Goal: Navigation & Orientation: Find specific page/section

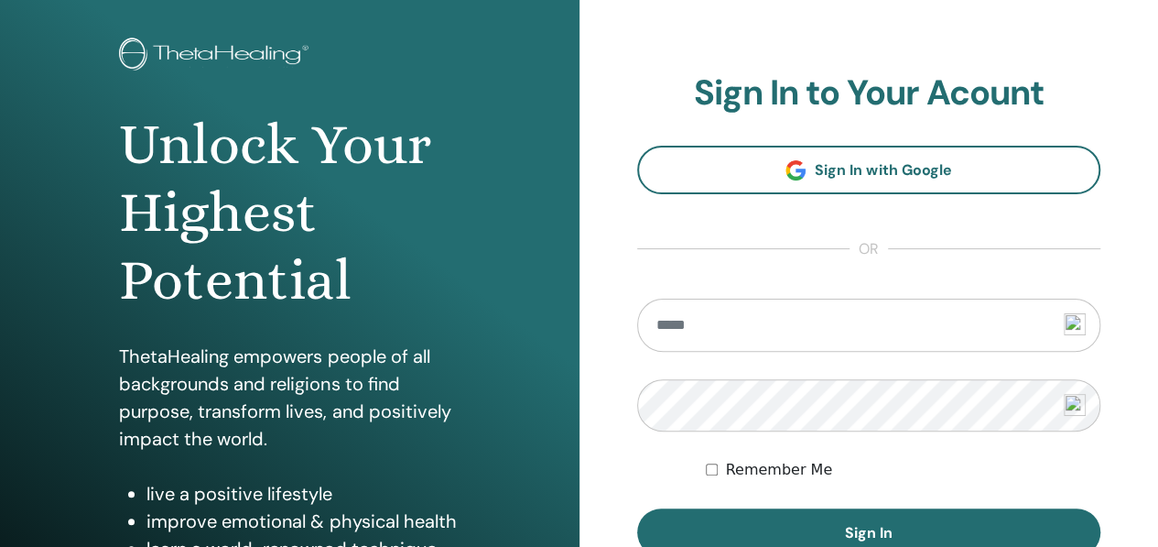
scroll to position [88, 0]
drag, startPoint x: 716, startPoint y: 417, endPoint x: 665, endPoint y: 330, distance: 101.0
click at [665, 330] on input "email" at bounding box center [869, 325] width 464 height 53
click at [683, 320] on input "email" at bounding box center [869, 325] width 464 height 53
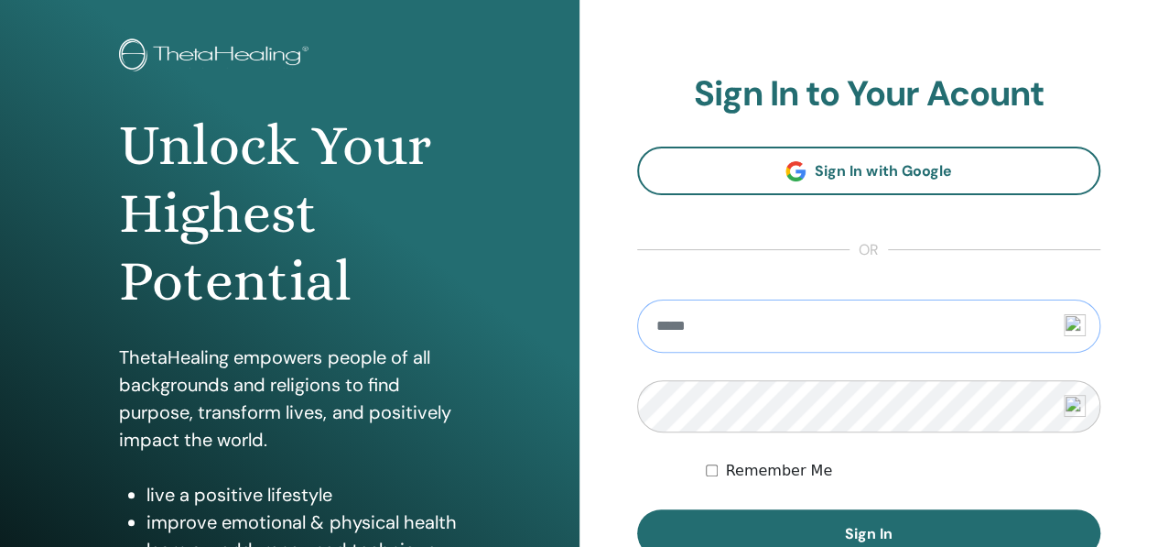
type input "*"
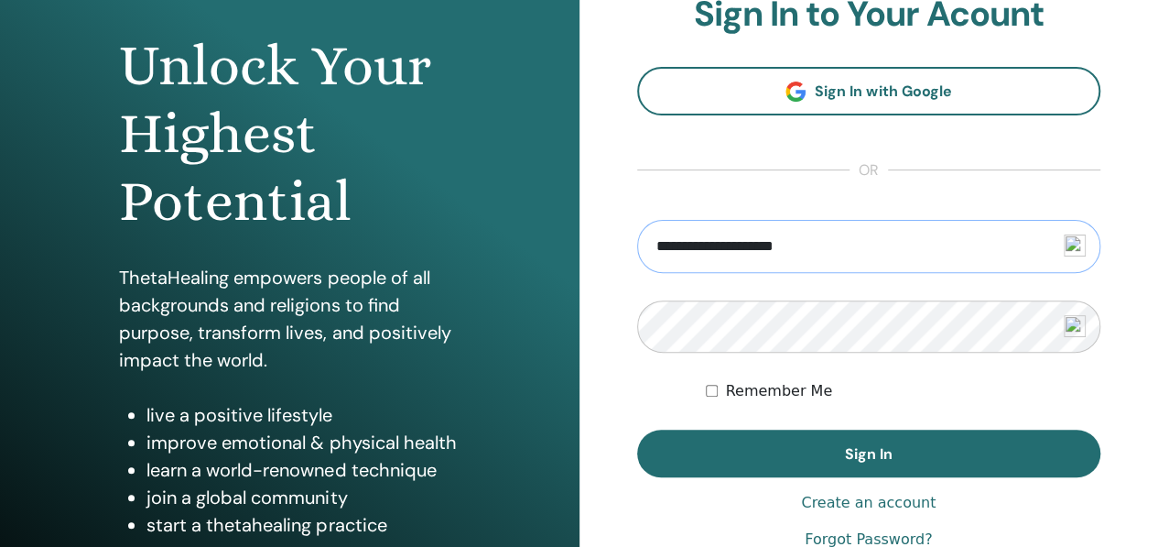
scroll to position [168, 0]
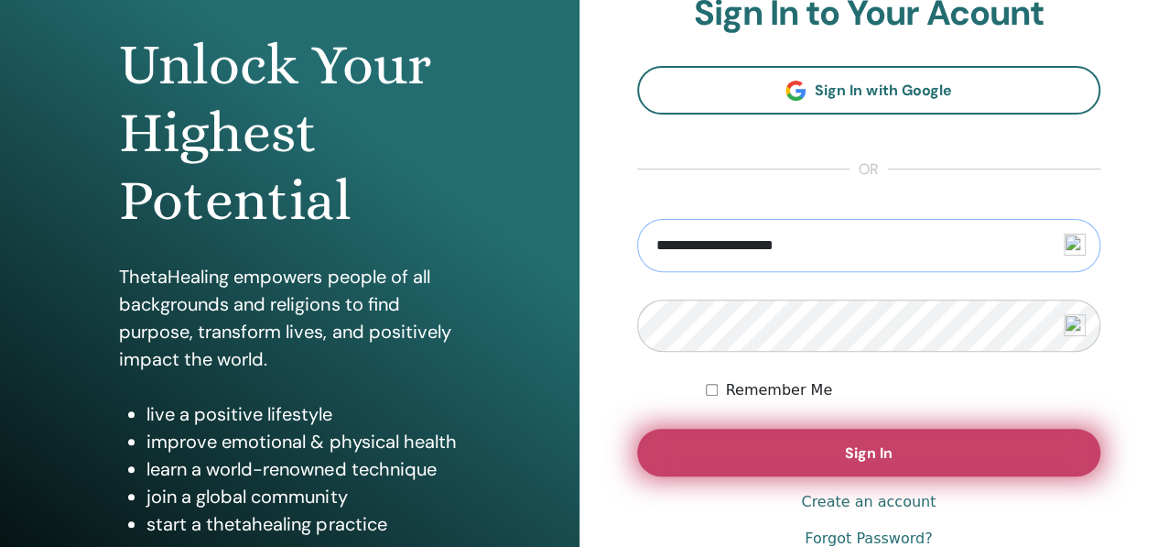
type input "**********"
click at [792, 442] on button "Sign In" at bounding box center [869, 452] width 464 height 48
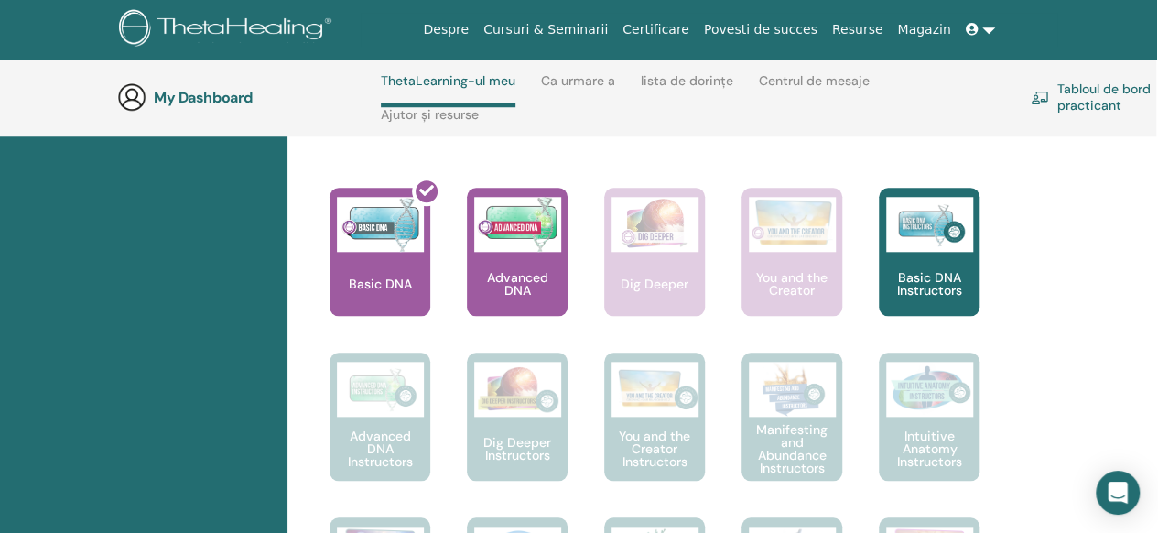
scroll to position [774, 2]
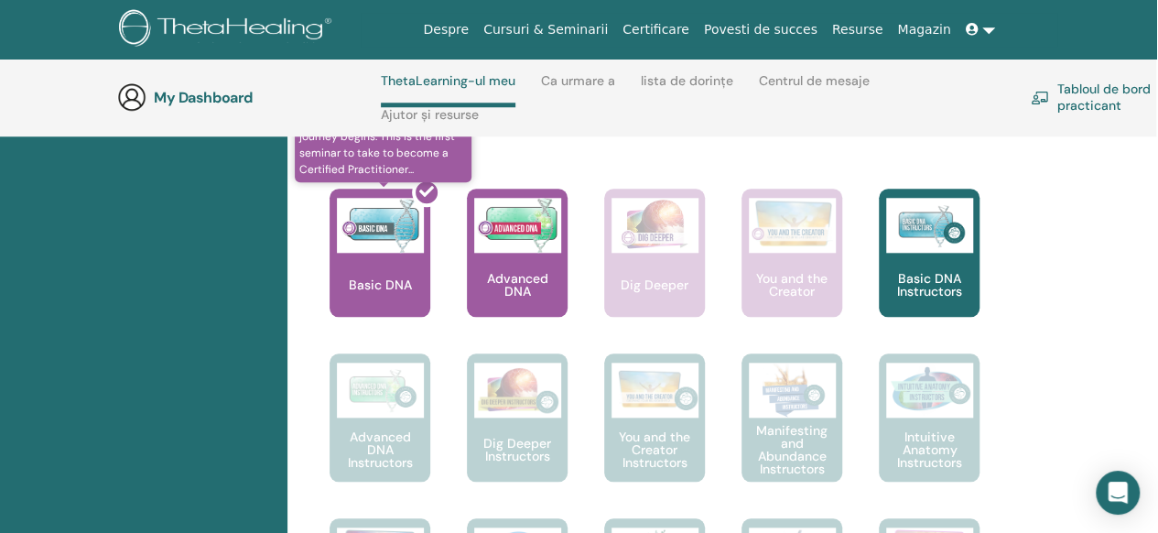
click at [405, 277] on div at bounding box center [391, 260] width 101 height 165
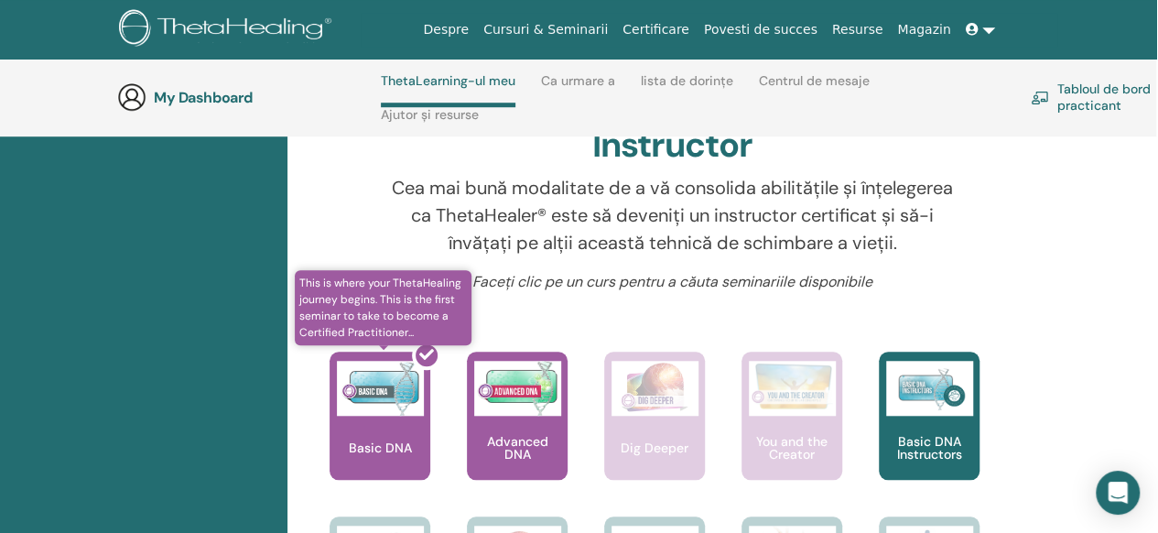
scroll to position [612, 2]
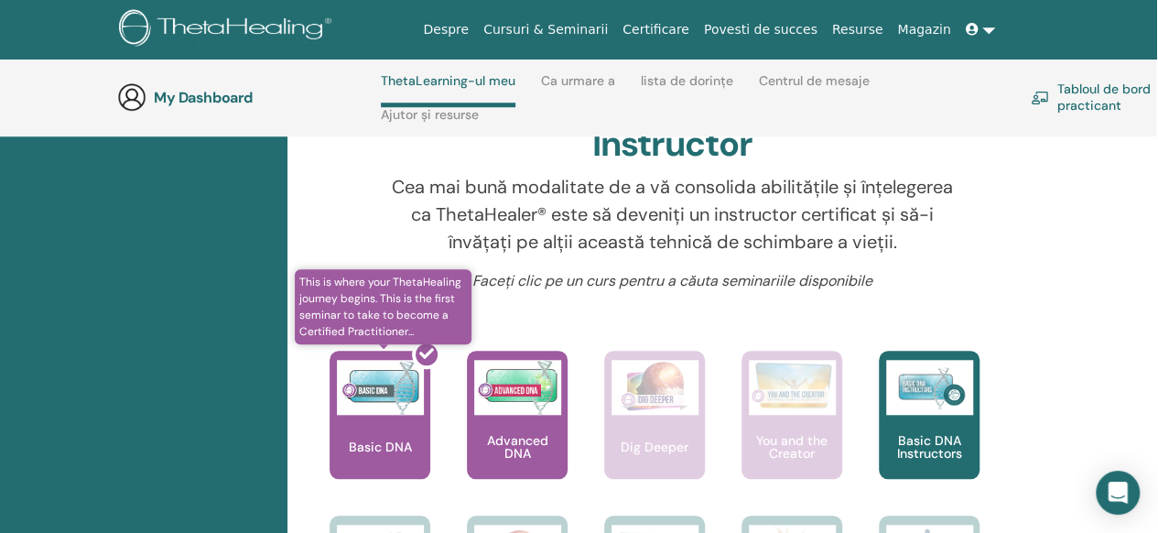
click at [368, 420] on div at bounding box center [391, 422] width 101 height 165
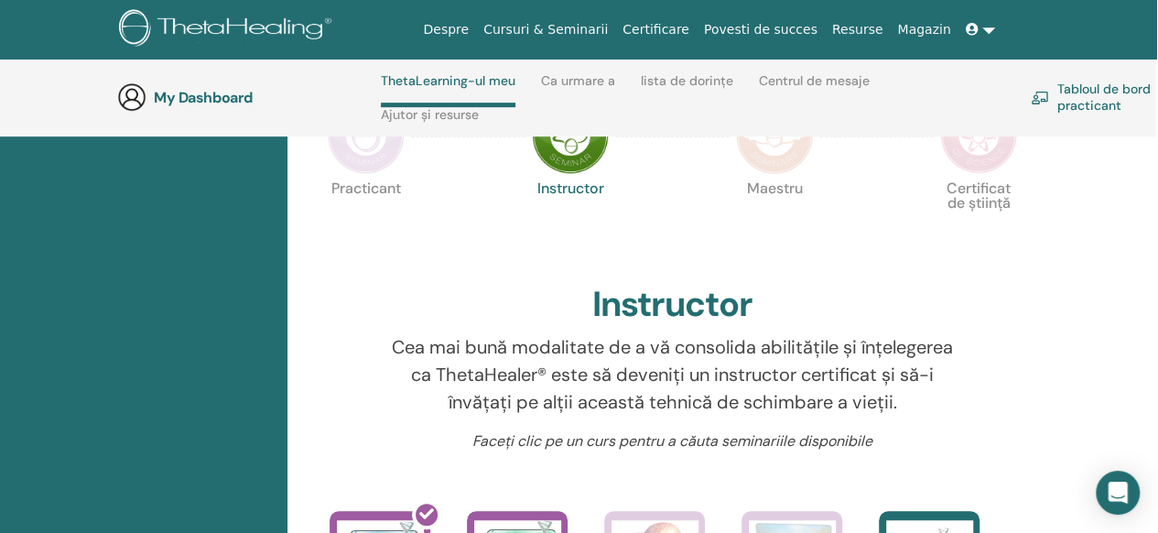
scroll to position [429, 2]
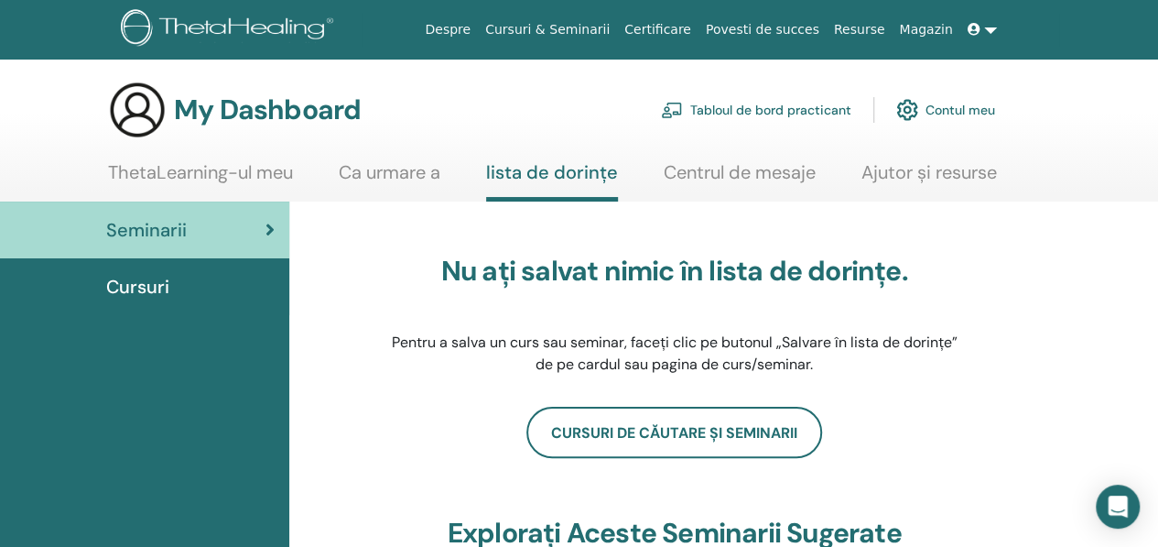
click at [266, 164] on link "ThetaLearning-ul meu" at bounding box center [200, 179] width 185 height 36
click at [236, 175] on link "ThetaLearning-ul meu" at bounding box center [200, 179] width 185 height 36
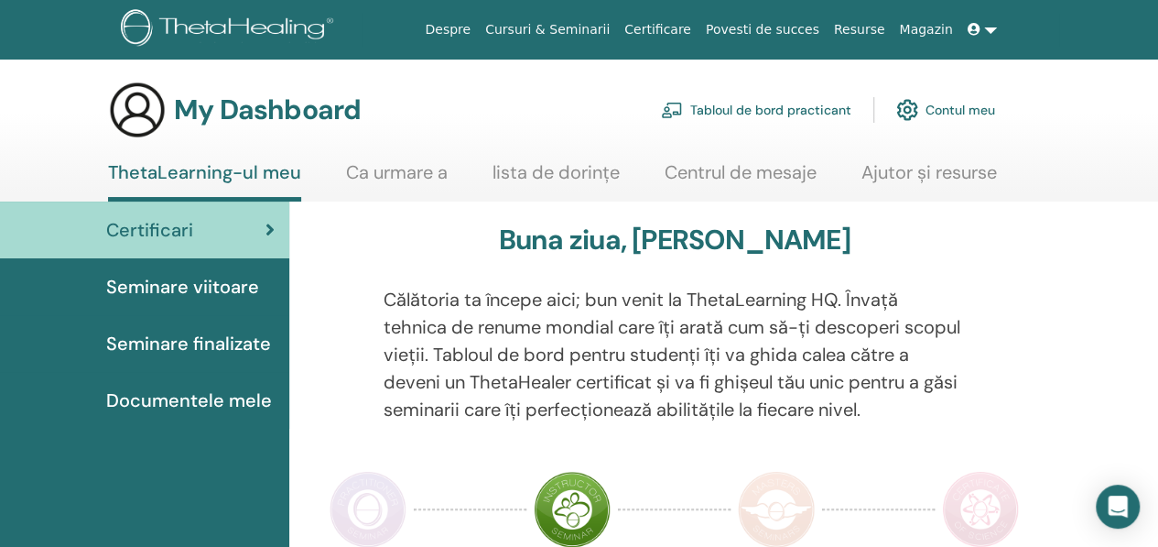
click at [693, 28] on link "Certificare" at bounding box center [657, 30] width 81 height 34
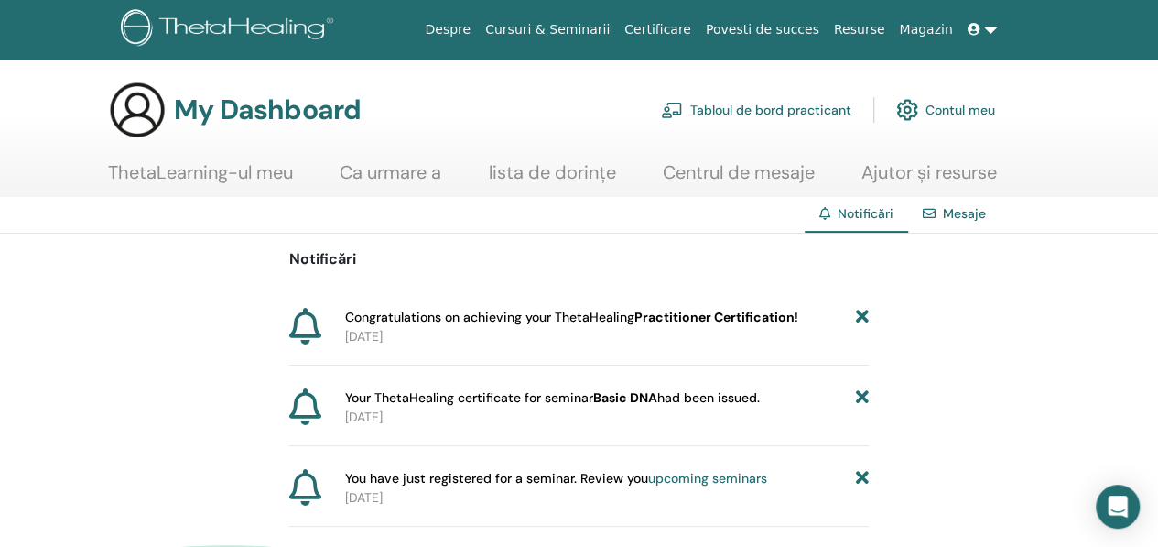
click at [377, 323] on span "Congratulations on achieving your ThetaHealing Practitioner Certification !" at bounding box center [571, 317] width 453 height 19
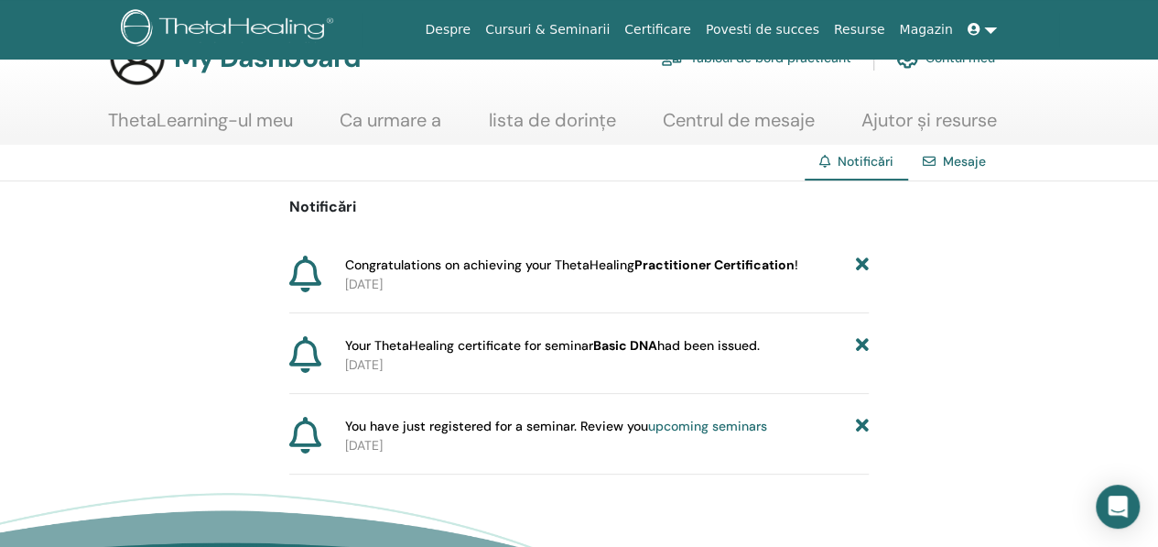
scroll to position [53, 0]
click at [373, 266] on span "Congratulations on achieving your ThetaHealing Practitioner Certification !" at bounding box center [571, 264] width 453 height 19
drag, startPoint x: 373, startPoint y: 266, endPoint x: 315, endPoint y: 272, distance: 57.9
click at [315, 272] on div "Congratulations on achieving your ThetaHealing Practitioner Certification ! 202…" at bounding box center [579, 274] width 580 height 38
click at [315, 272] on icon at bounding box center [305, 273] width 32 height 37
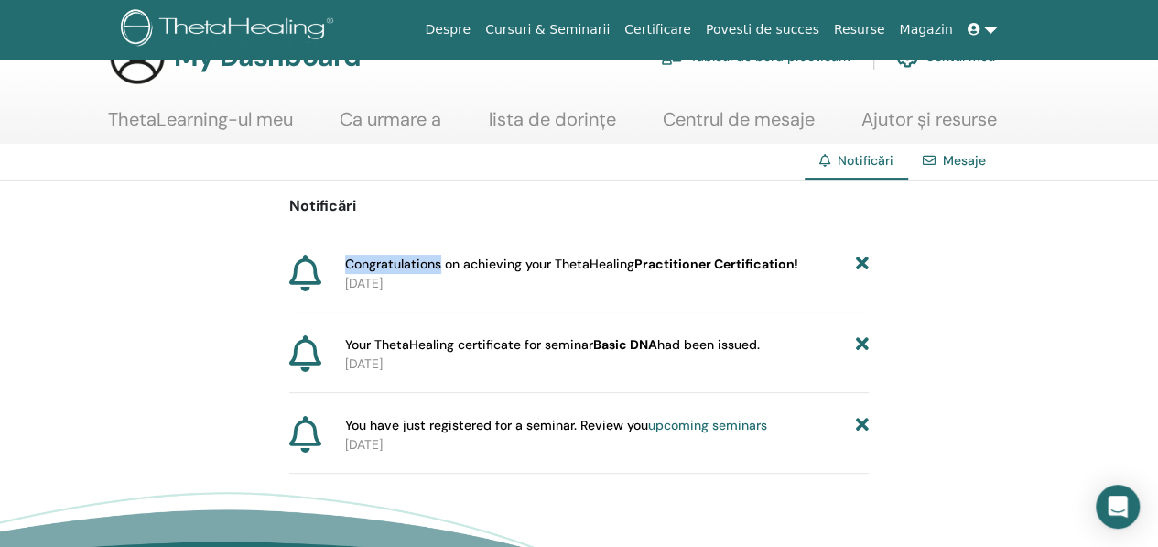
click at [315, 272] on icon at bounding box center [305, 273] width 32 height 37
drag, startPoint x: 315, startPoint y: 272, endPoint x: 486, endPoint y: 279, distance: 171.4
click at [486, 279] on p "2025-09-21" at bounding box center [607, 283] width 524 height 19
click at [725, 272] on b "Practitioner Certification" at bounding box center [714, 263] width 160 height 16
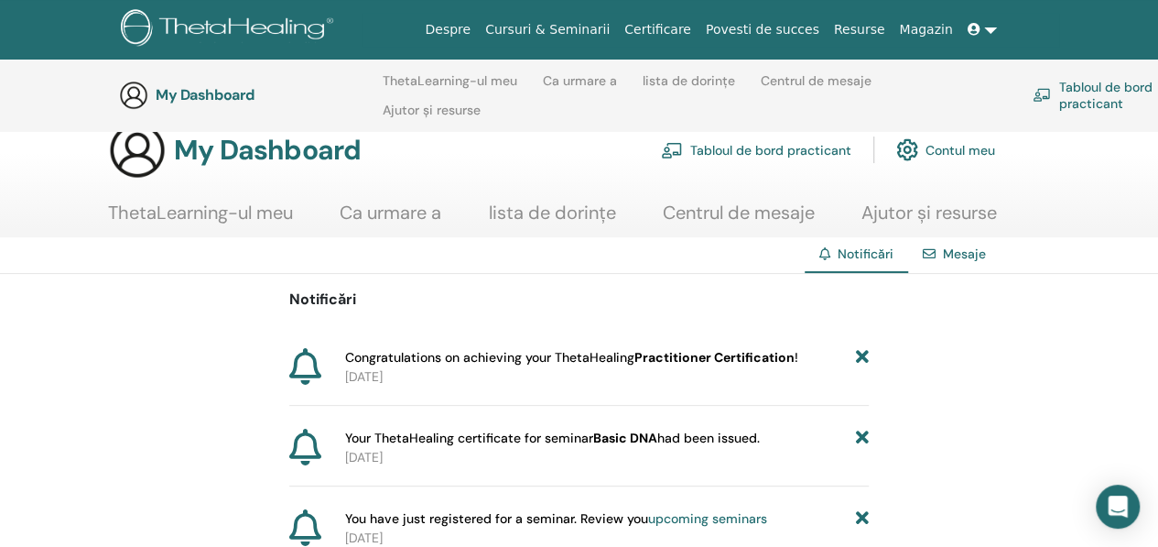
scroll to position [33, 0]
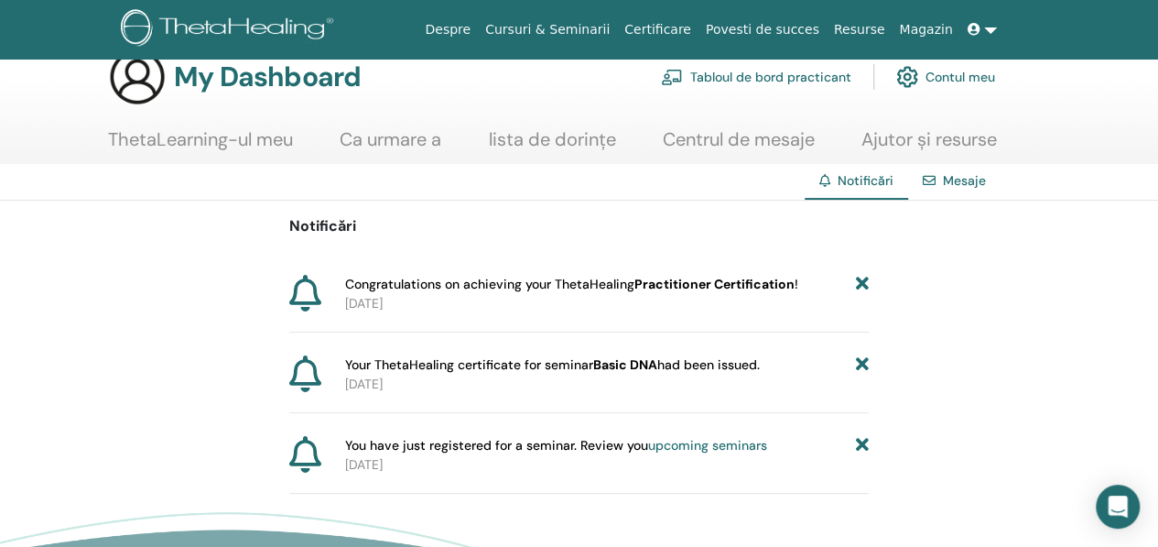
click at [304, 290] on icon at bounding box center [305, 293] width 32 height 37
click at [429, 280] on span "Congratulations on achieving your ThetaHealing Practitioner Certification !" at bounding box center [571, 284] width 453 height 19
click at [724, 139] on link "Centrul de mesaje" at bounding box center [739, 146] width 152 height 36
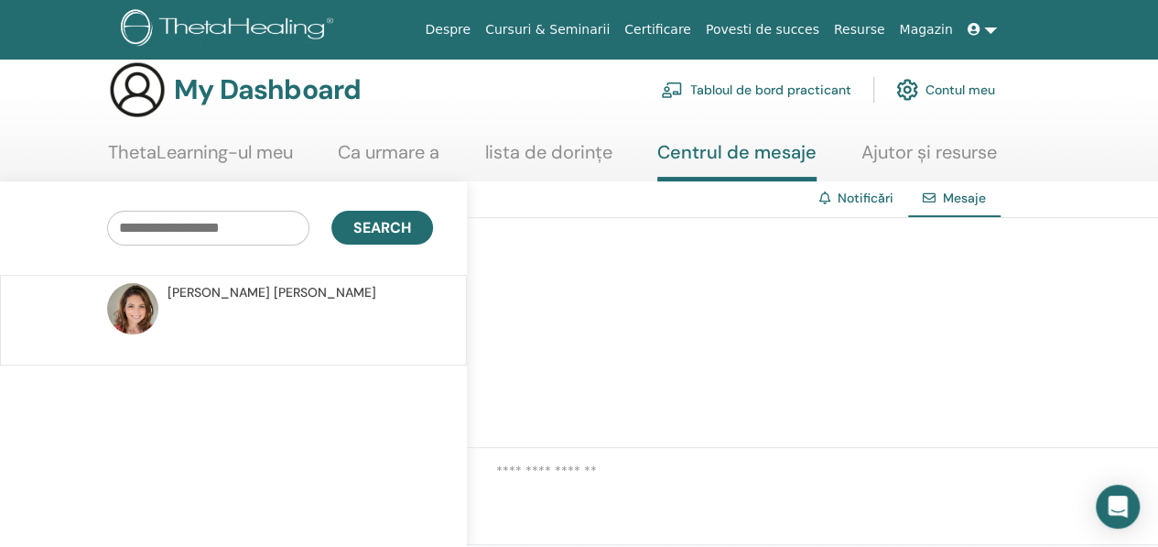
scroll to position [22, 0]
click at [861, 195] on link "Notificări" at bounding box center [866, 196] width 56 height 16
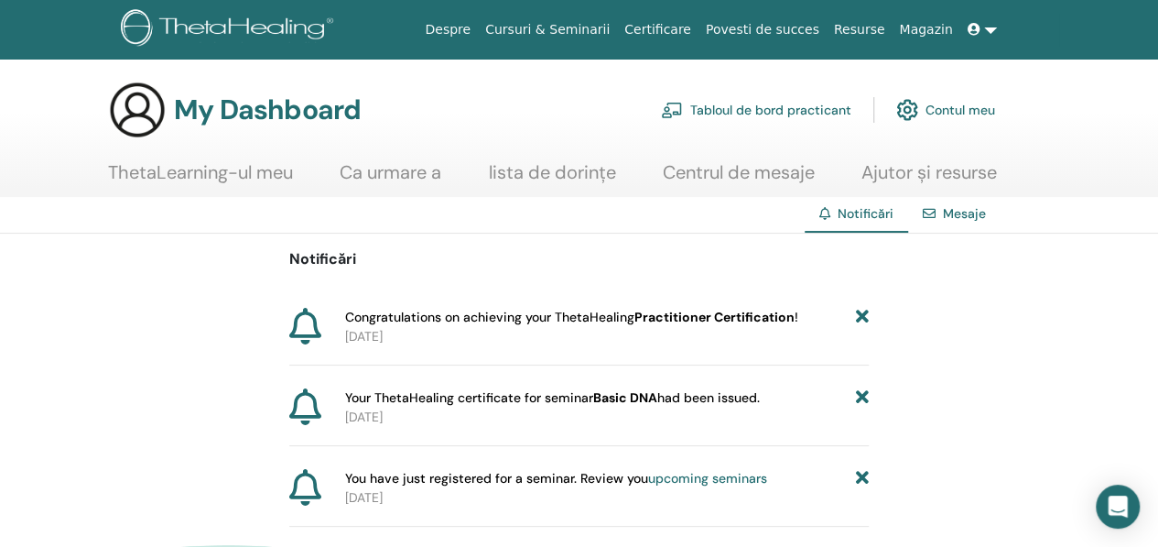
click at [747, 108] on link "Tabloul de bord practicant" at bounding box center [756, 110] width 190 height 40
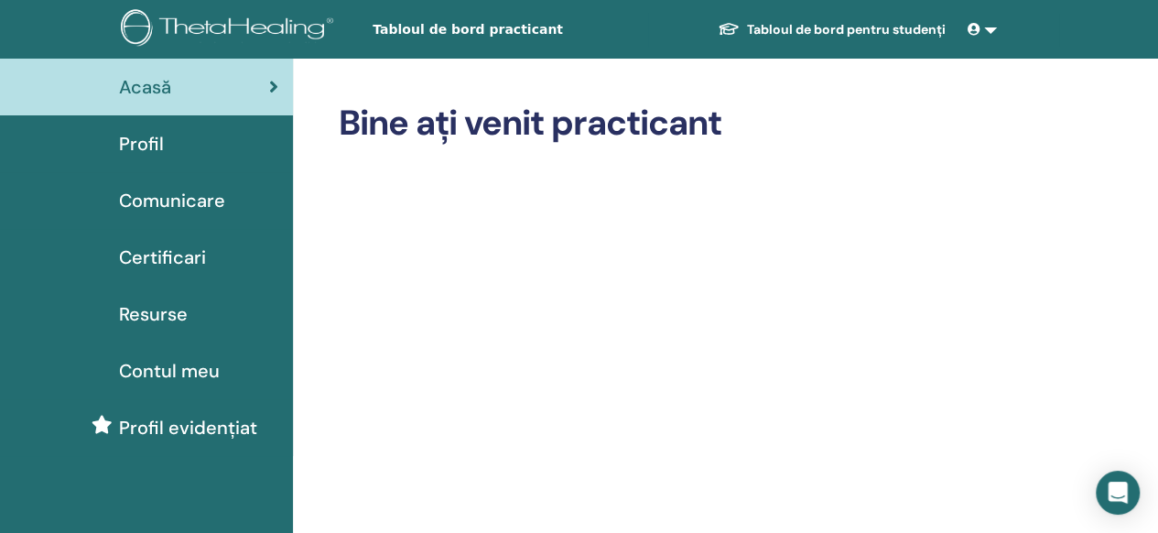
click at [155, 140] on span "Profil" at bounding box center [141, 143] width 45 height 27
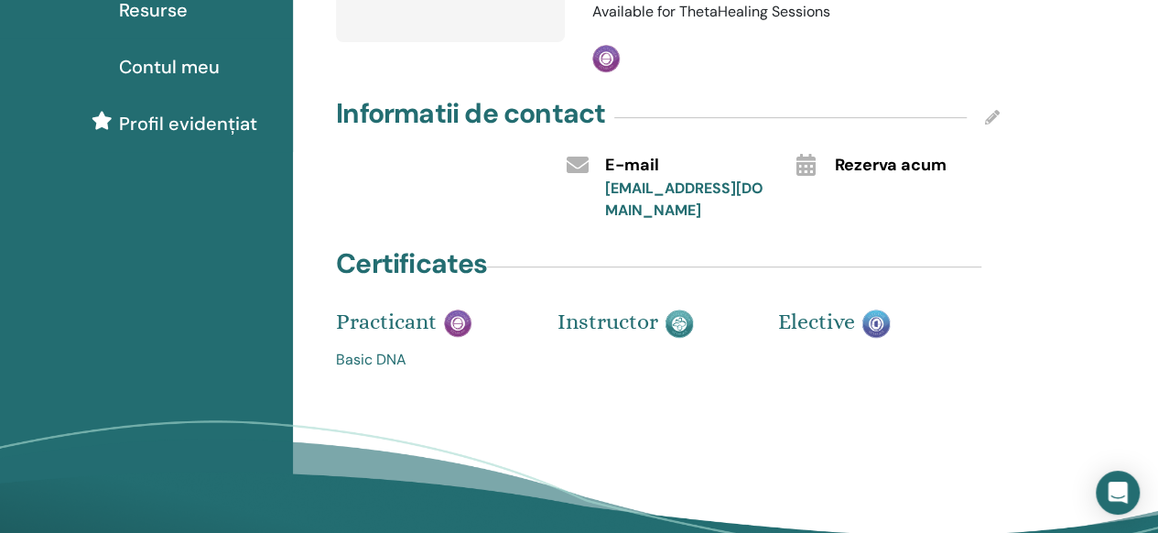
scroll to position [307, 0]
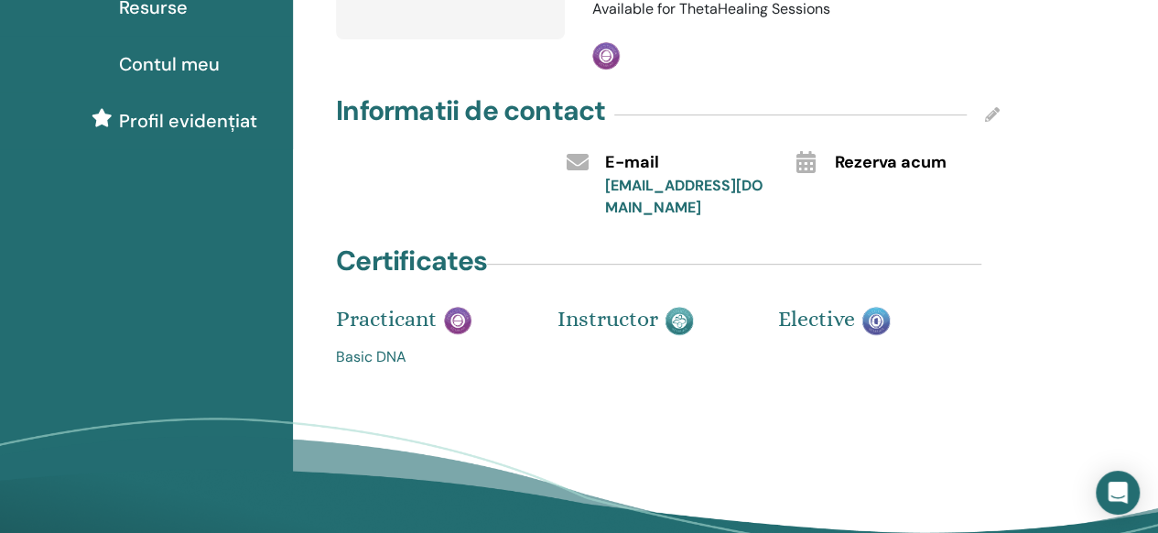
click at [355, 358] on link "Basic DNA" at bounding box center [433, 357] width 194 height 22
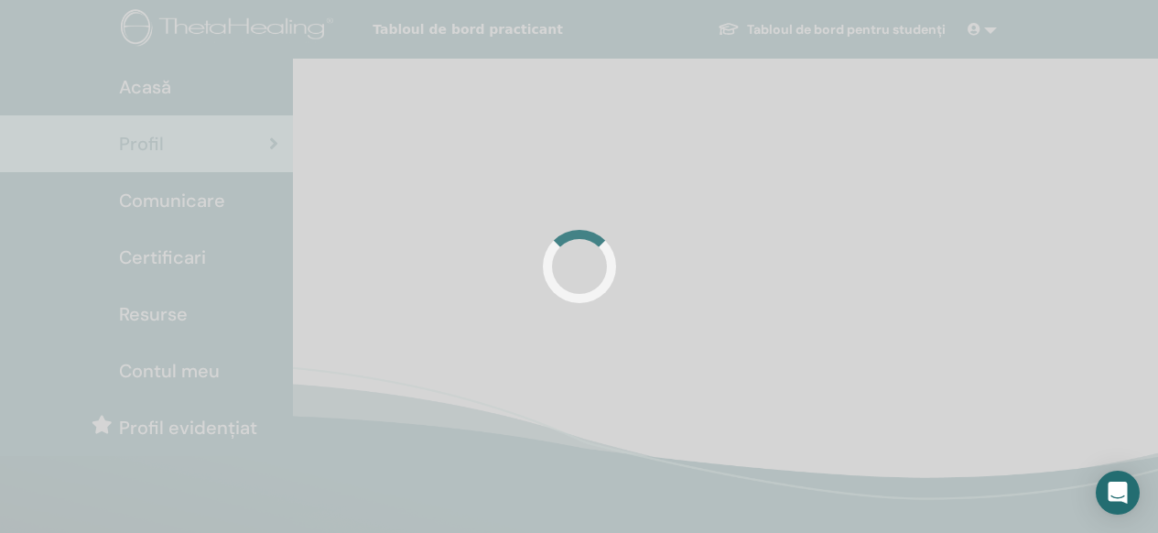
scroll to position [303, 0]
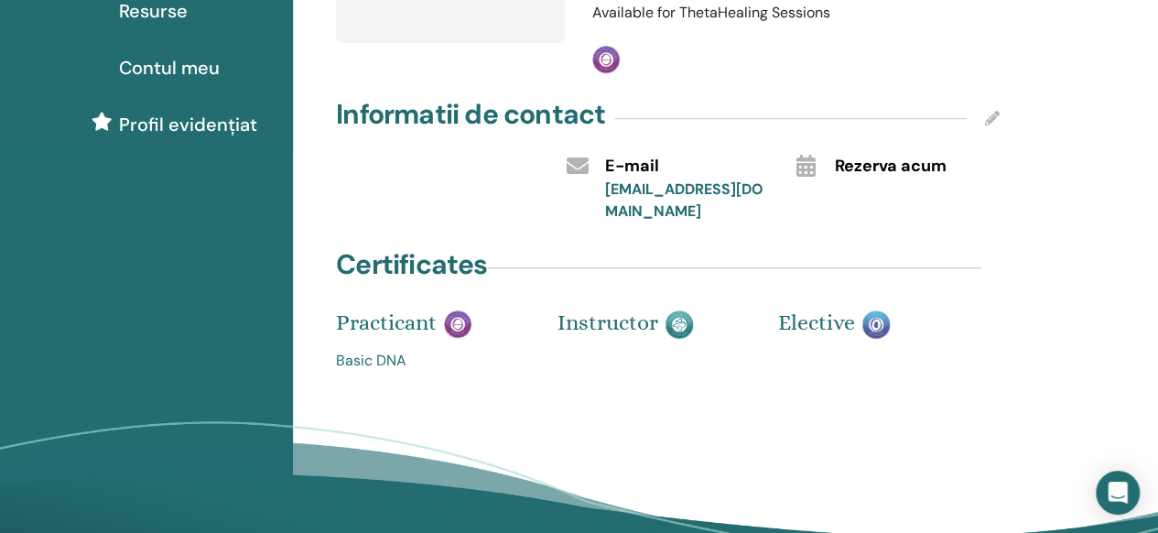
click at [368, 363] on link "Basic DNA" at bounding box center [433, 361] width 194 height 22
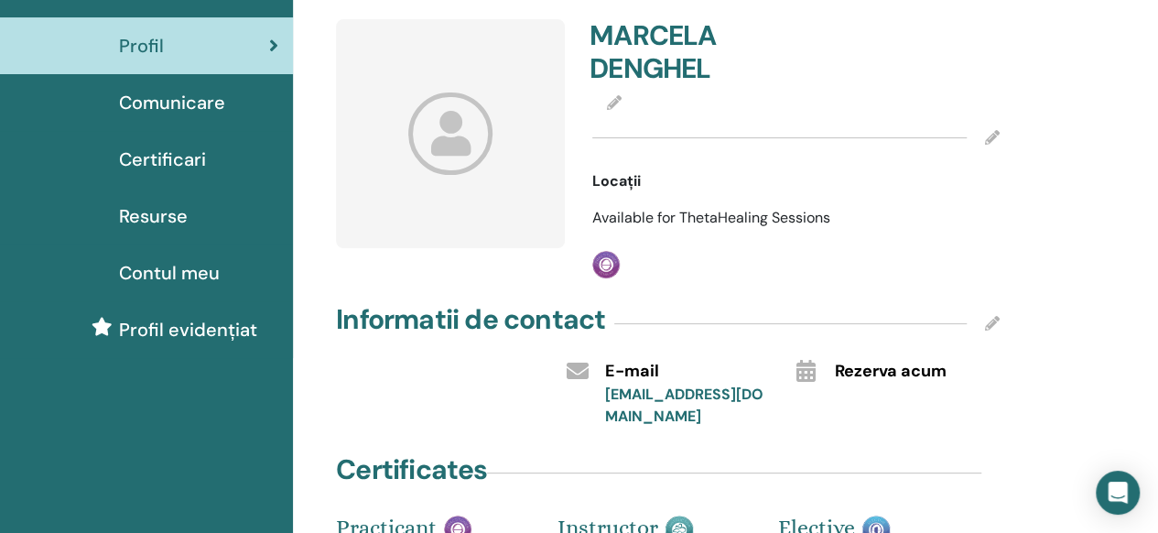
scroll to position [98, 0]
click at [170, 164] on span "Certificari" at bounding box center [162, 159] width 87 height 27
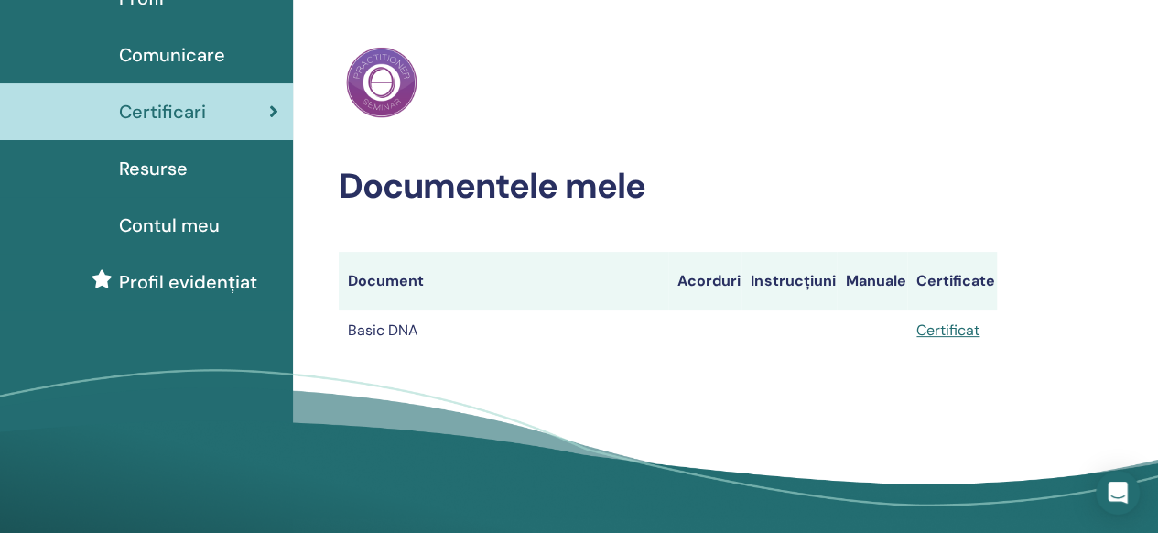
scroll to position [145, 0]
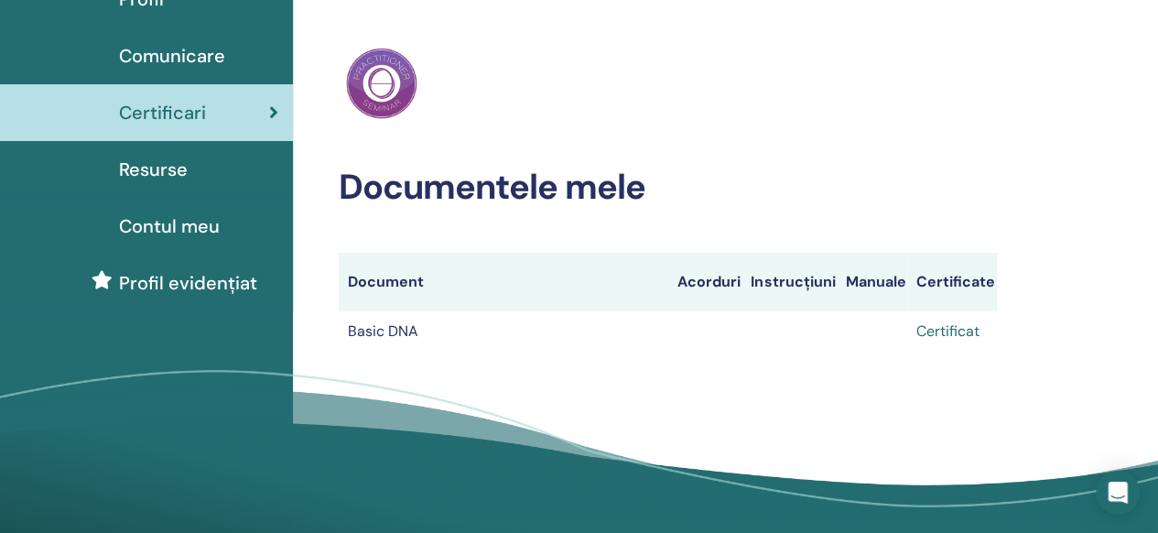
click at [948, 331] on link "Certificat" at bounding box center [947, 330] width 63 height 19
click at [187, 276] on span "Profil evidențiat" at bounding box center [188, 282] width 138 height 27
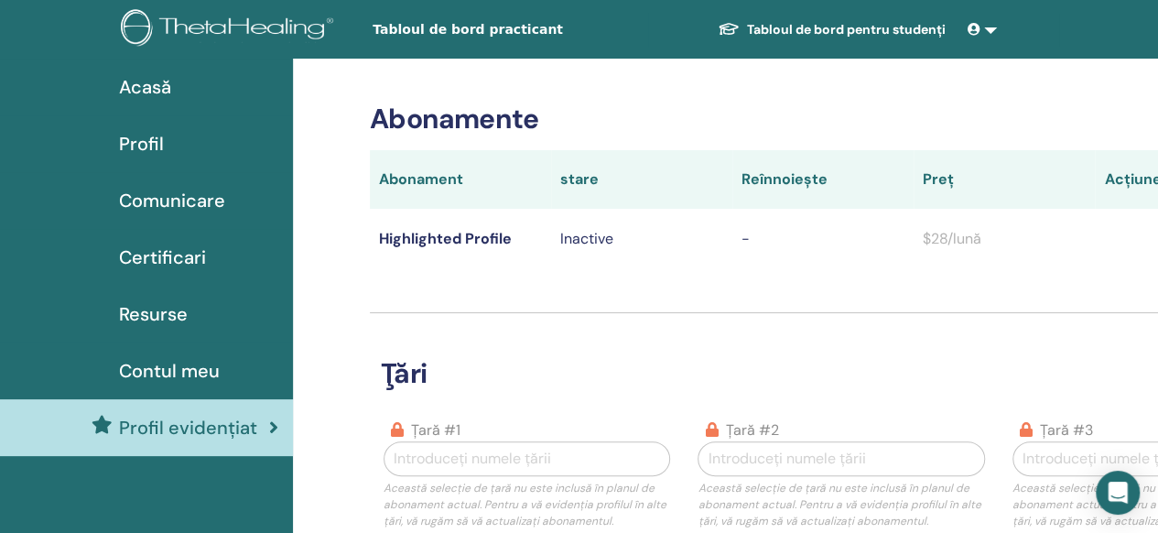
click at [141, 83] on span "Acasă" at bounding box center [145, 86] width 52 height 27
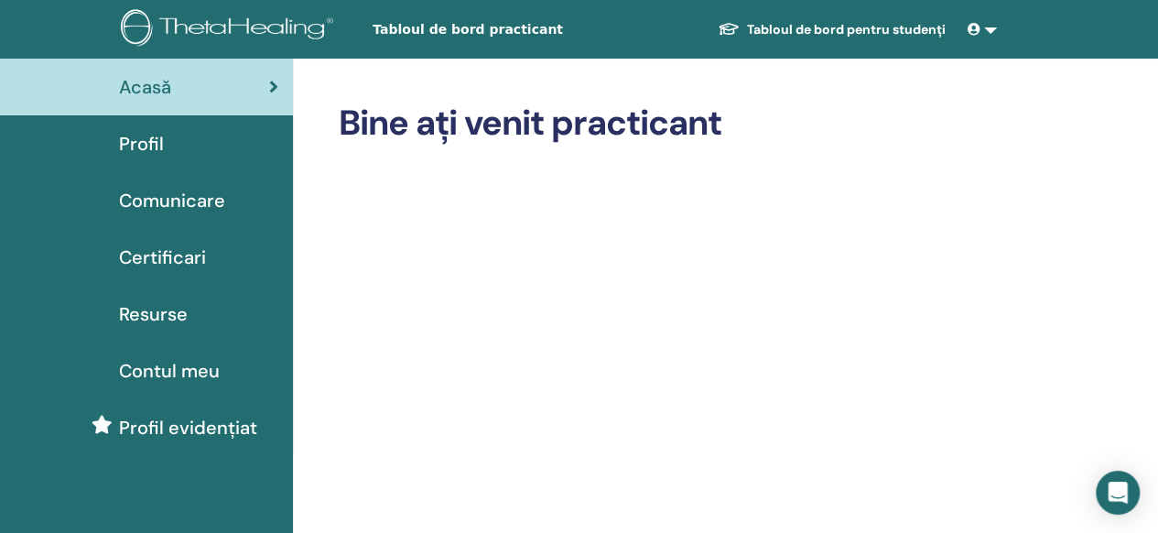
click at [848, 24] on link "Tabloul de bord pentru studenți" at bounding box center [831, 30] width 257 height 34
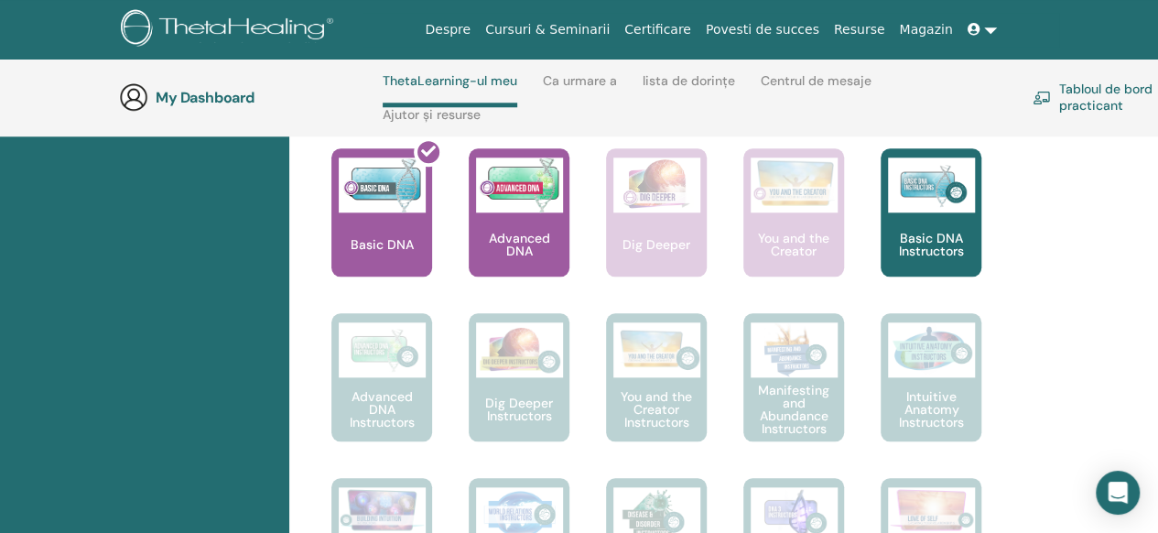
scroll to position [813, 0]
click at [518, 241] on p "Advanced DNA" at bounding box center [519, 246] width 101 height 26
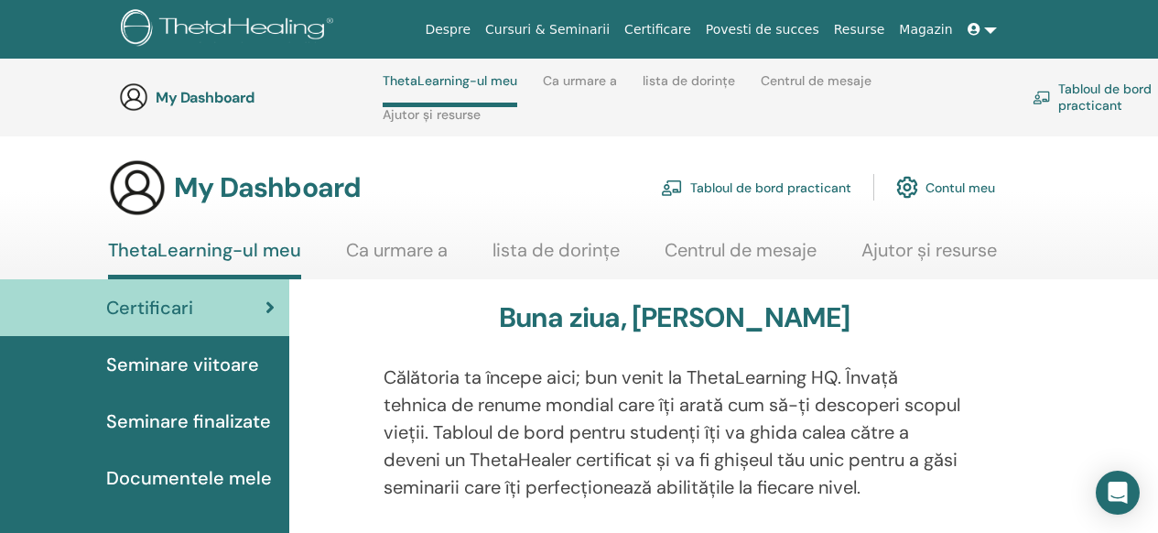
scroll to position [813, 0]
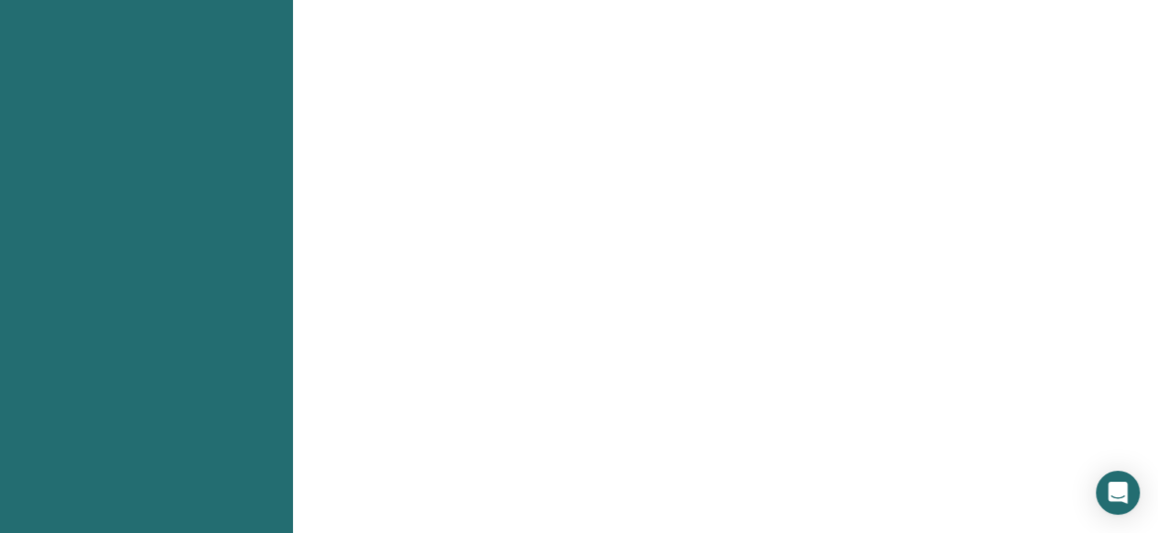
scroll to position [1126, 0]
